Goal: Find specific page/section

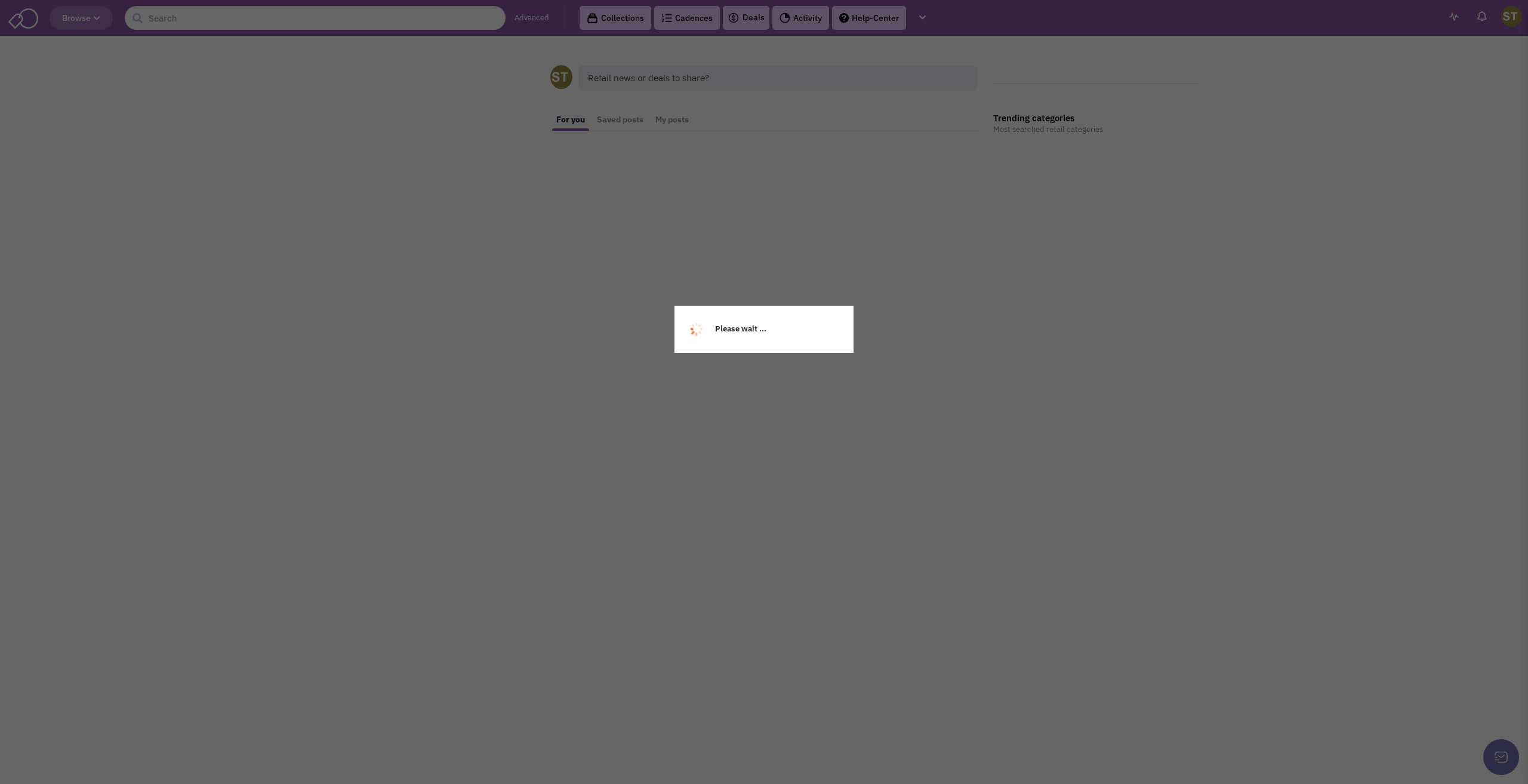
click at [159, 13] on div "Please wait ..." at bounding box center [764, 392] width 1528 height 784
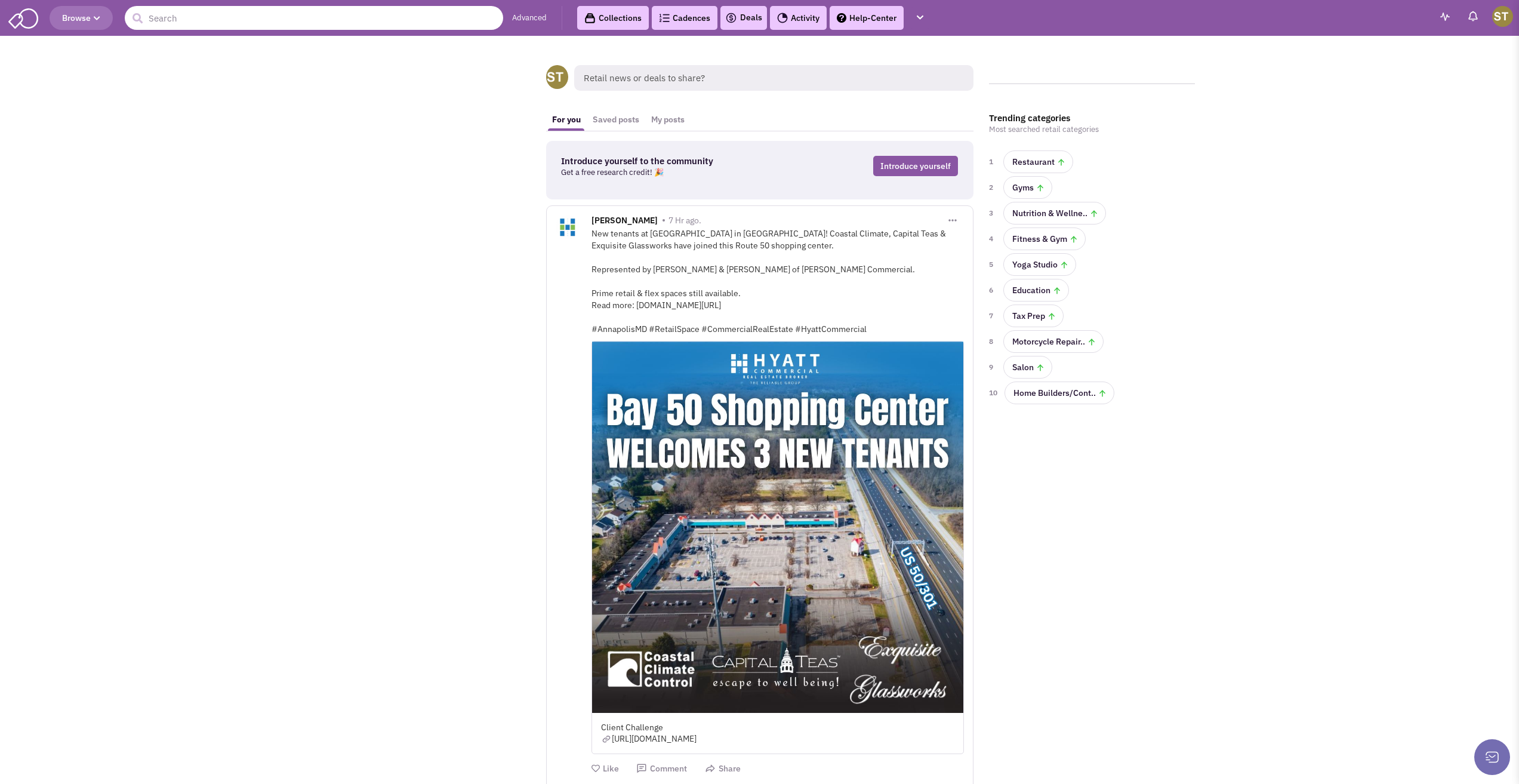
click at [159, 13] on input "text" at bounding box center [313, 18] width 378 height 24
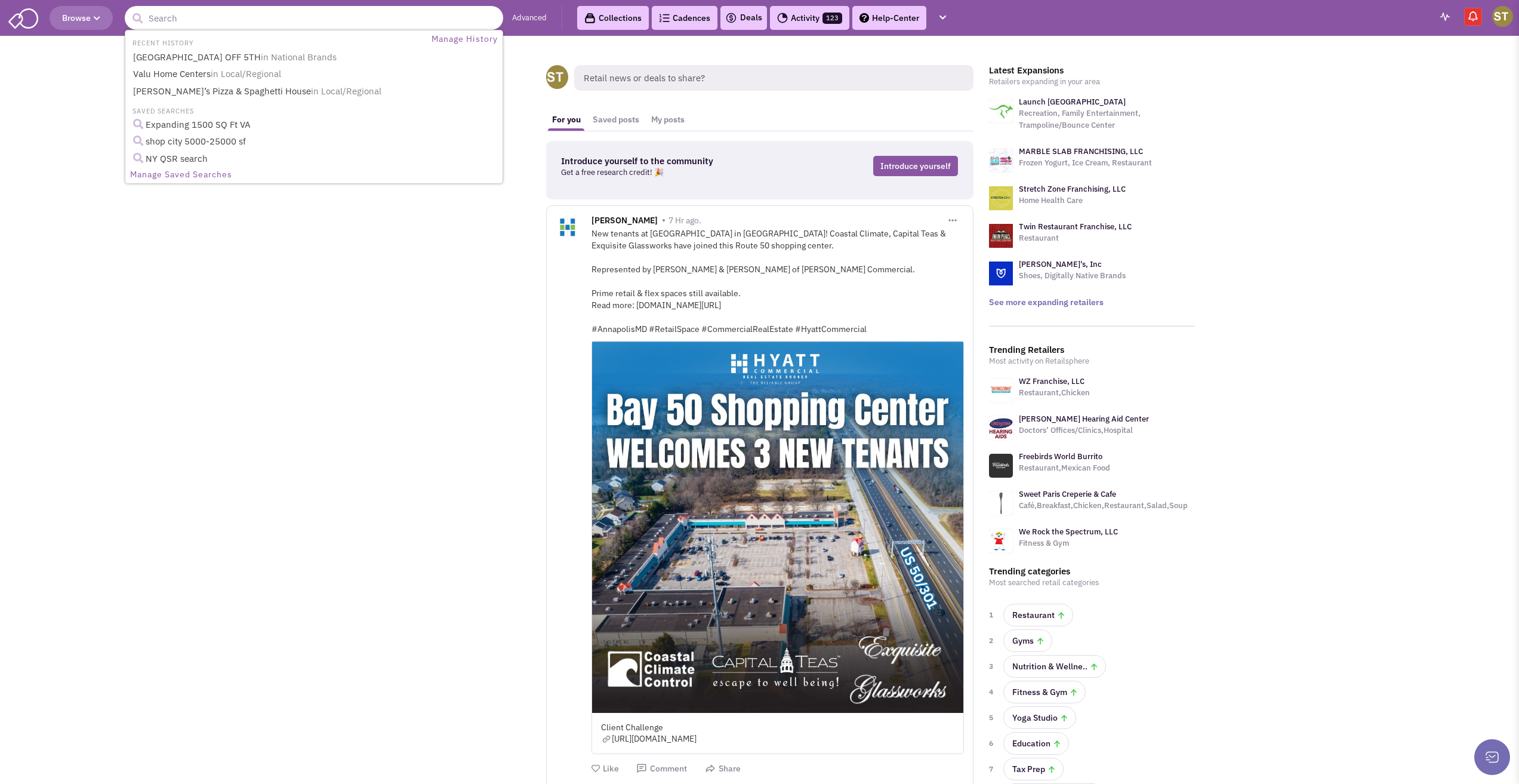
type input "n"
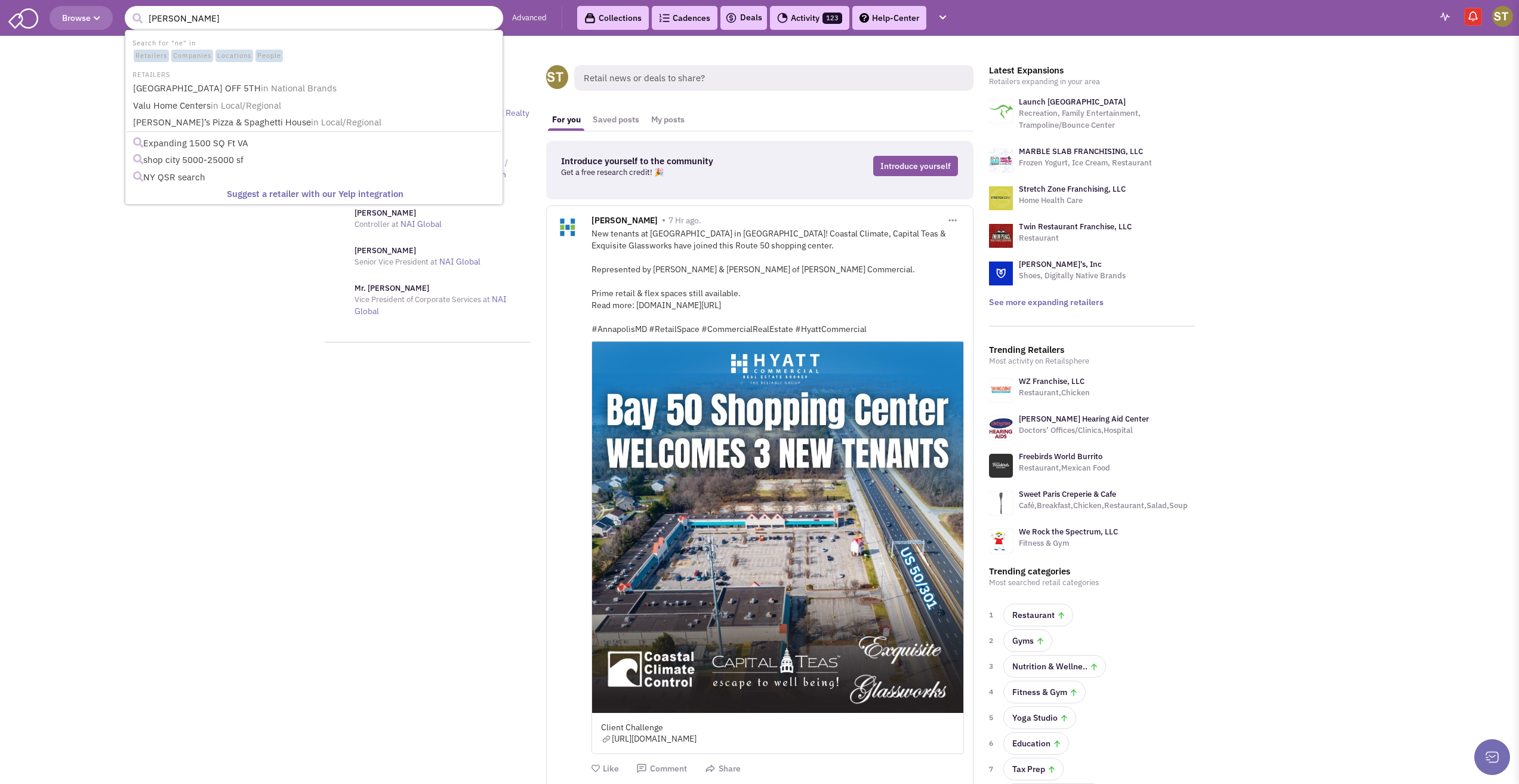
type input "[PERSON_NAME] [PERSON_NAME]"
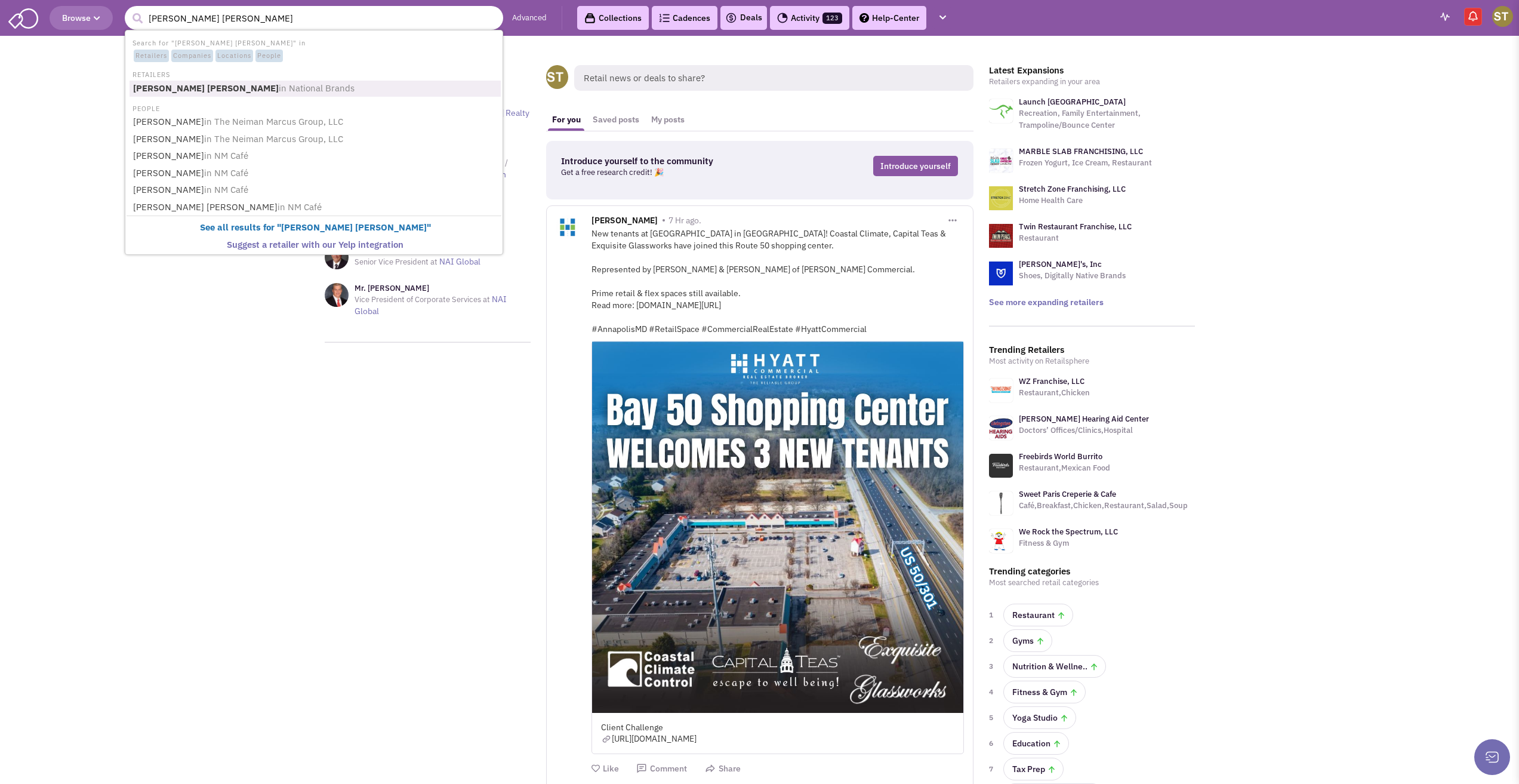
click at [173, 99] on ul "Search for "neiman marcus" in Retailers Companies Locations People RETAILERS Ne…" at bounding box center [313, 143] width 378 height 225
click at [178, 91] on b "[PERSON_NAME] [PERSON_NAME]" at bounding box center [206, 88] width 146 height 11
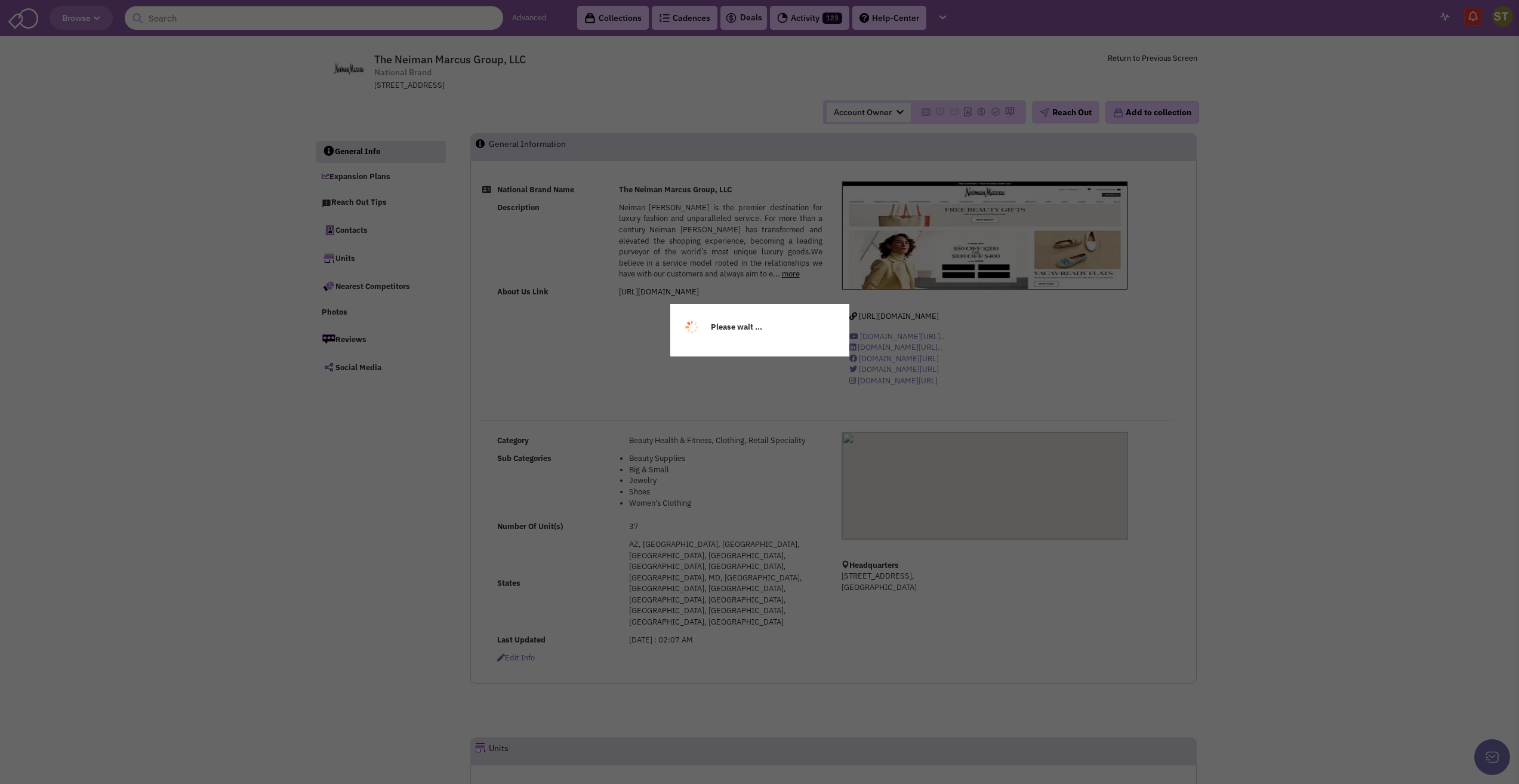
select select
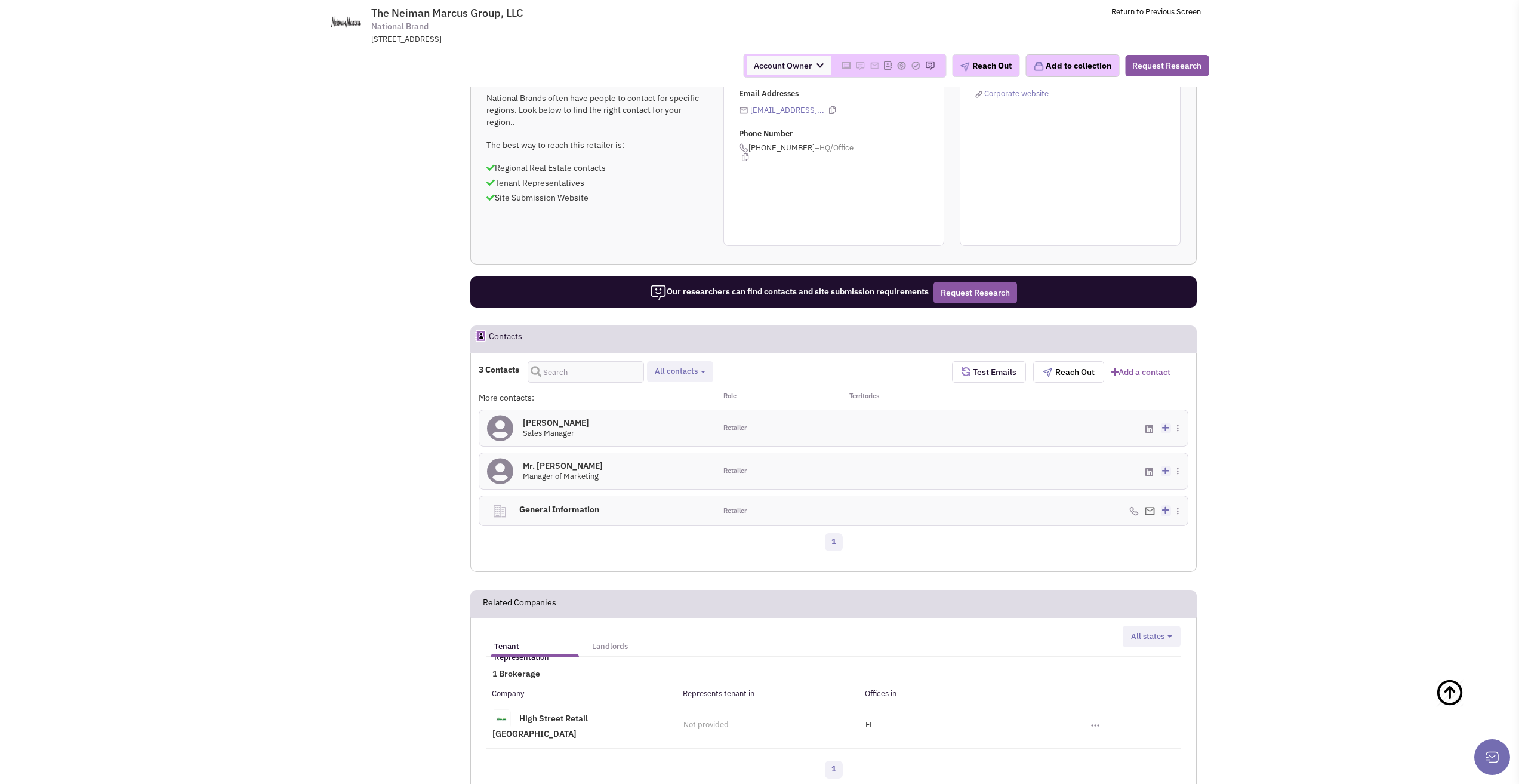
scroll to position [621, 0]
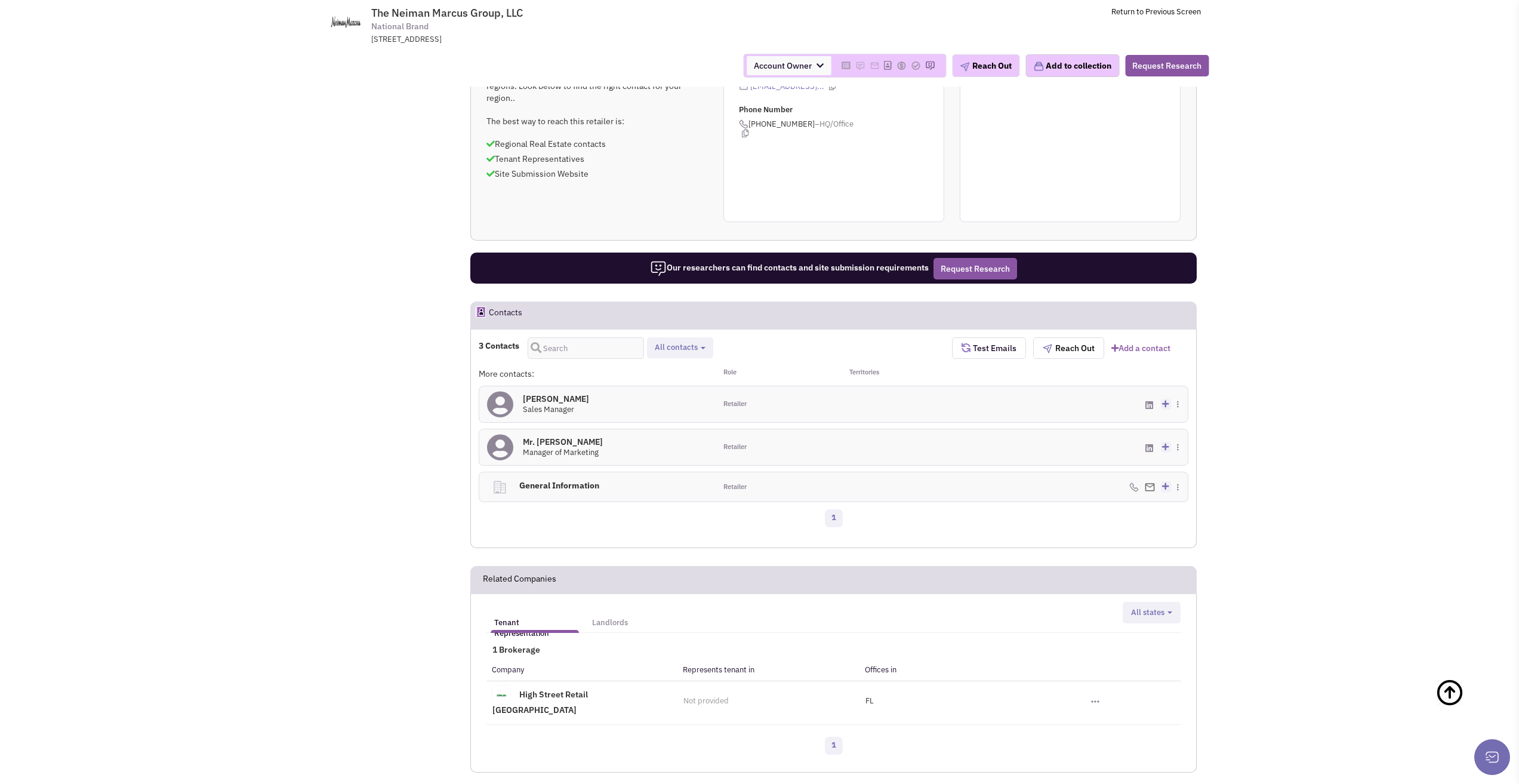
click at [686, 342] on span "All contacts" at bounding box center [676, 346] width 43 height 10
click at [667, 374] on span at bounding box center [664, 378] width 9 height 9
click at [664, 376] on input "Retailer contacts" at bounding box center [664, 376] width 0 height 0
select select "1"
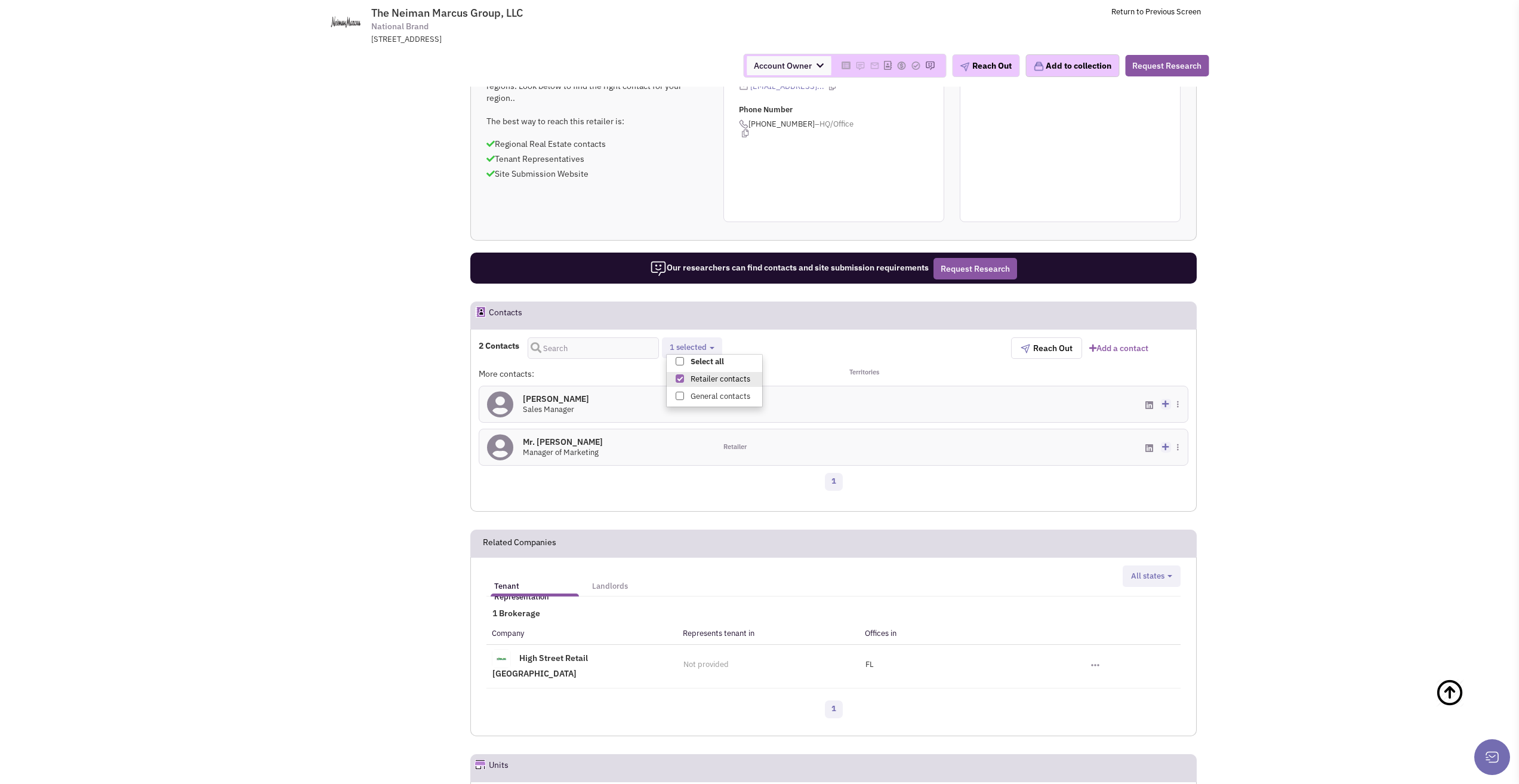
click at [617, 403] on div "More contacts: Role Territories [PERSON_NAME] 0 Sales Manager Retailer Add to m…" at bounding box center [833, 419] width 710 height 104
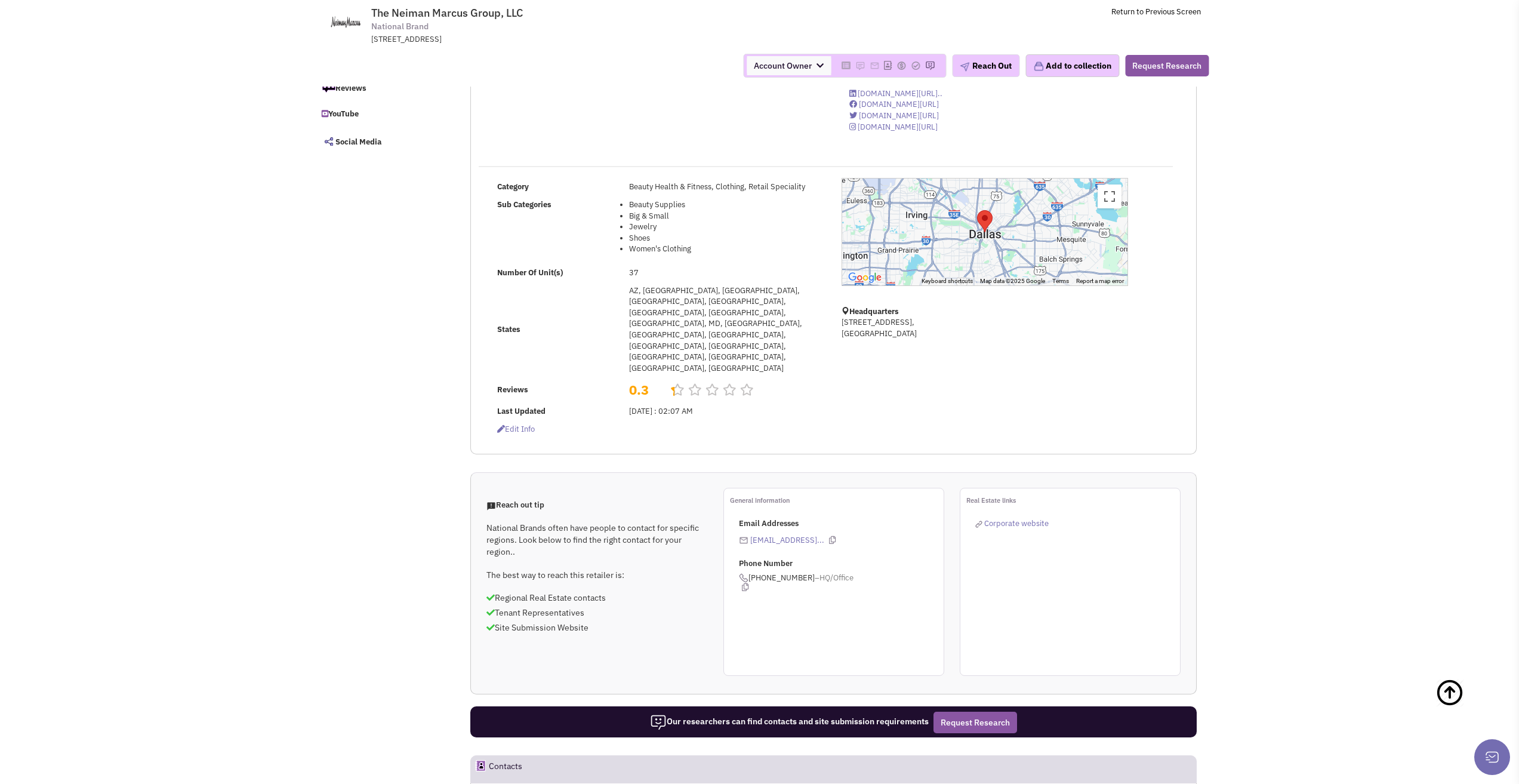
scroll to position [0, 0]
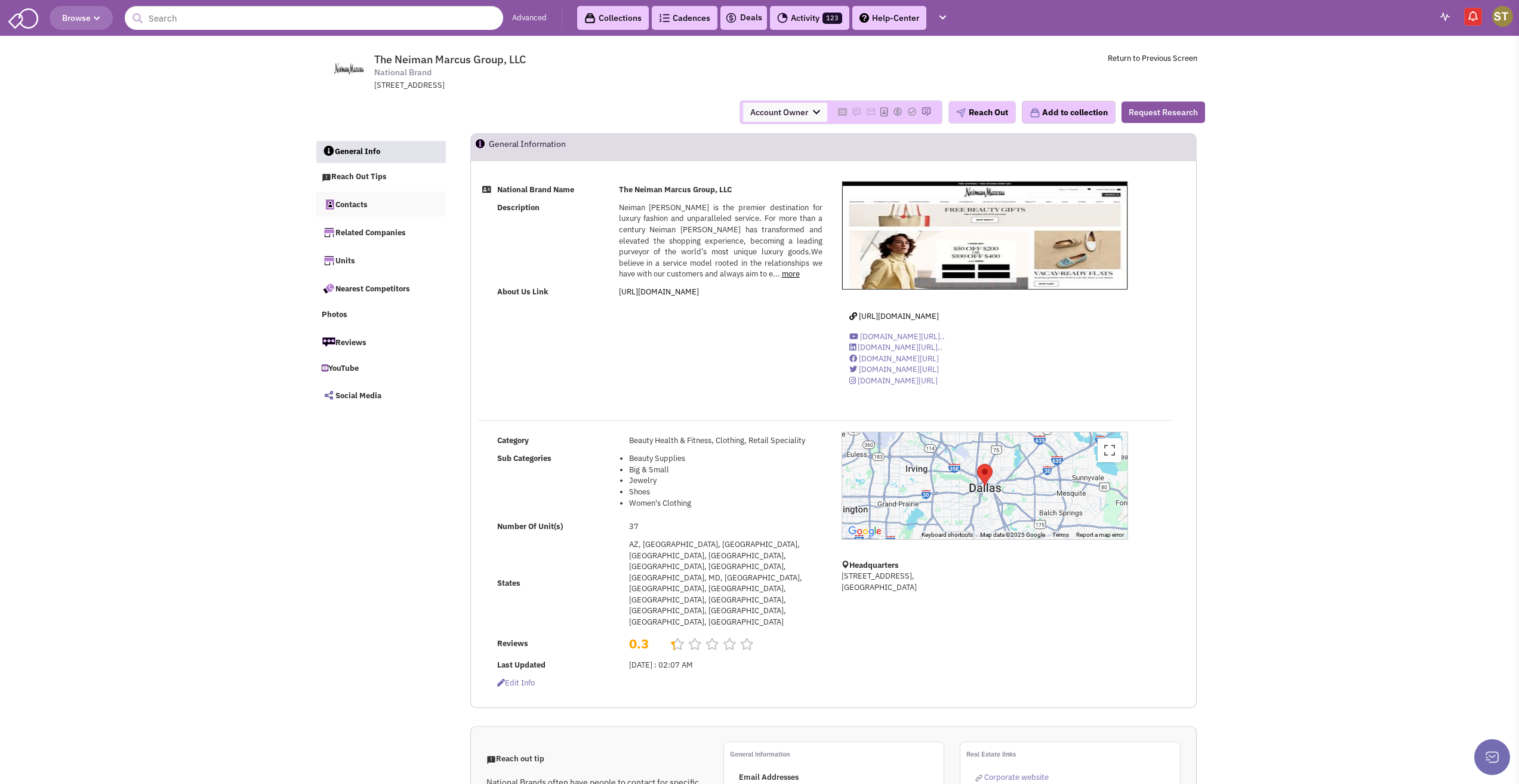
click at [352, 210] on link "Contacts" at bounding box center [381, 205] width 130 height 25
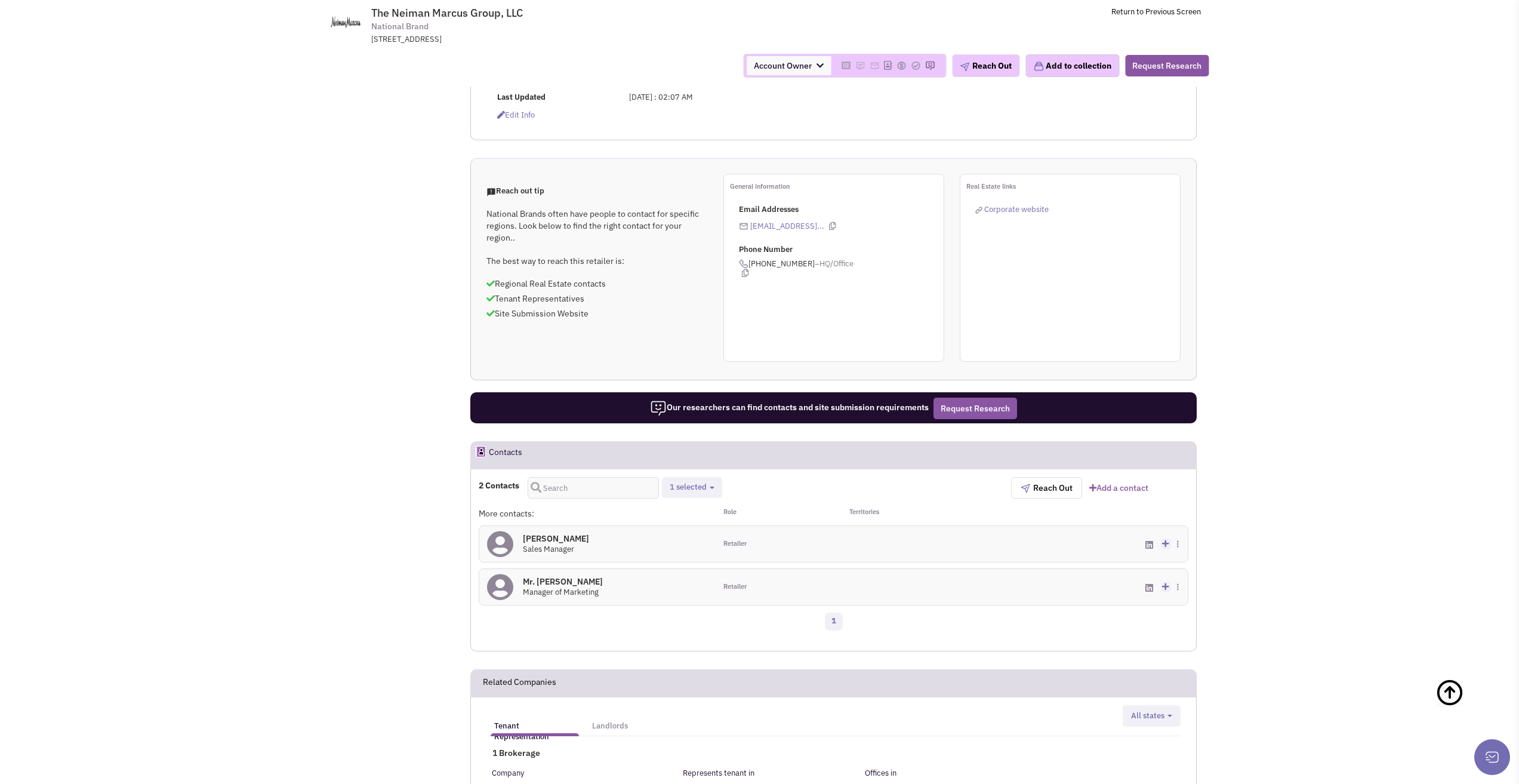
scroll to position [438, 0]
